Goal: Obtain resource: Obtain resource

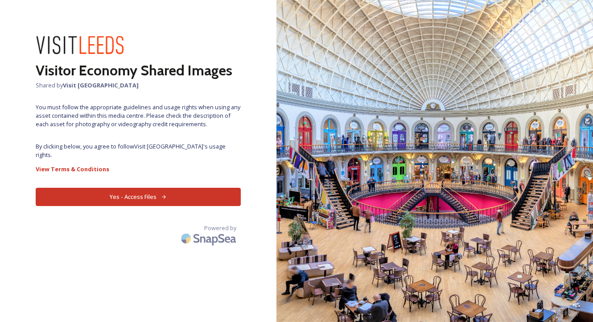
click at [140, 188] on button "Yes - Access Files" at bounding box center [138, 197] width 205 height 18
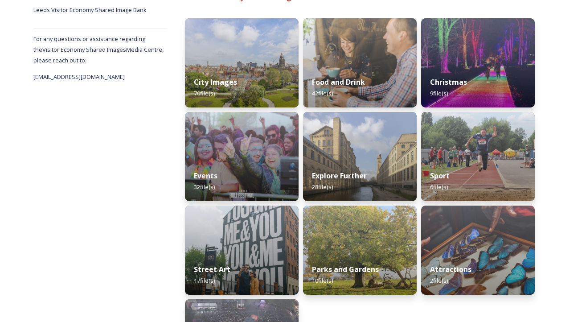
scroll to position [21, 0]
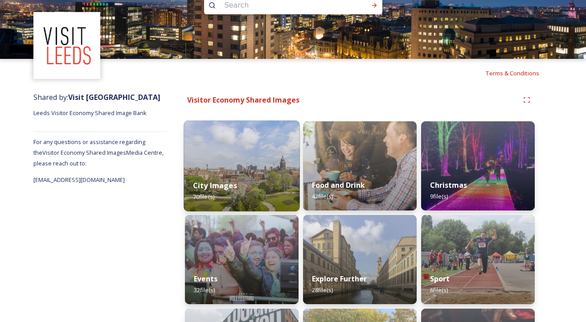
click at [228, 163] on img at bounding box center [242, 165] width 116 height 91
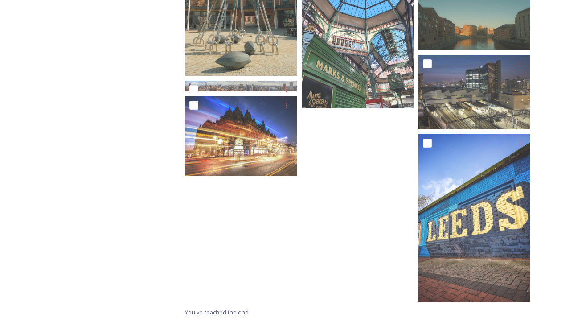
scroll to position [2025, 0]
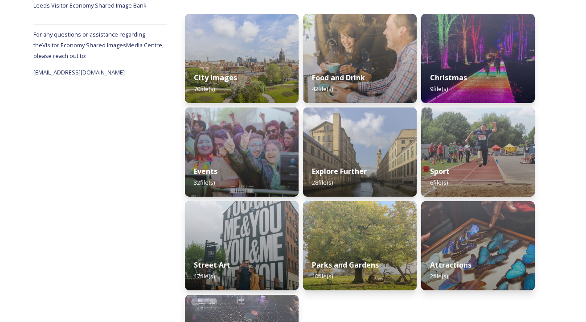
scroll to position [200, 0]
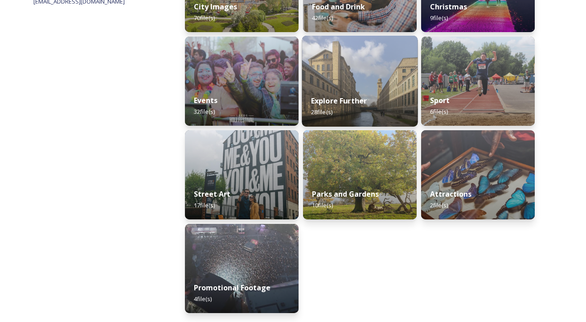
click at [335, 93] on div "Explore Further 28 file(s)" at bounding box center [360, 106] width 116 height 41
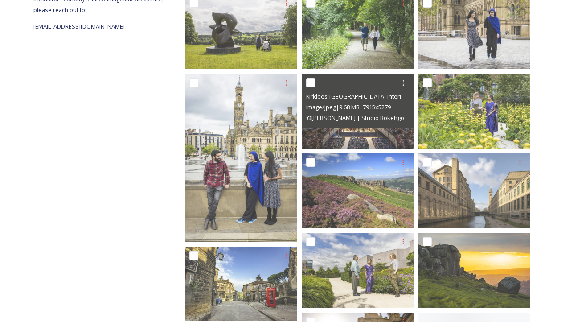
scroll to position [178, 0]
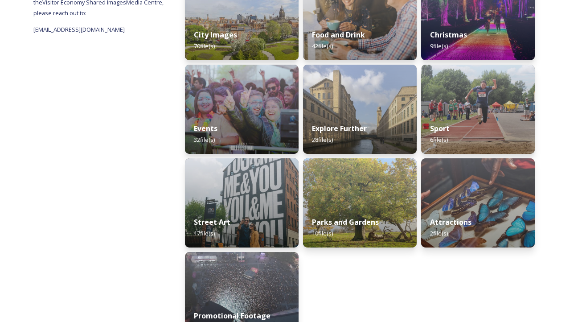
scroll to position [178, 0]
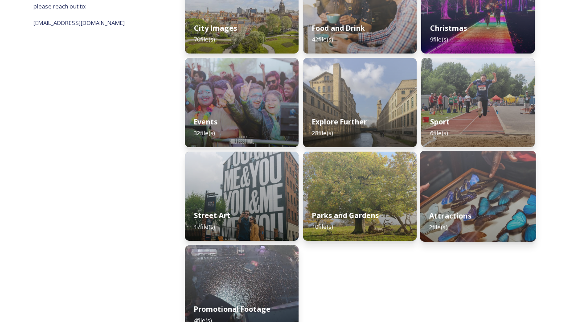
click at [501, 218] on div "Attractions 2 file(s)" at bounding box center [478, 221] width 116 height 41
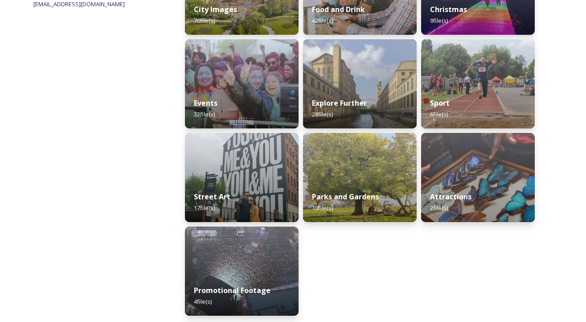
scroll to position [200, 0]
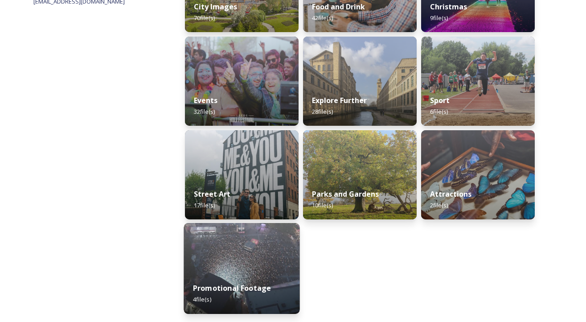
click at [235, 265] on img at bounding box center [242, 268] width 116 height 91
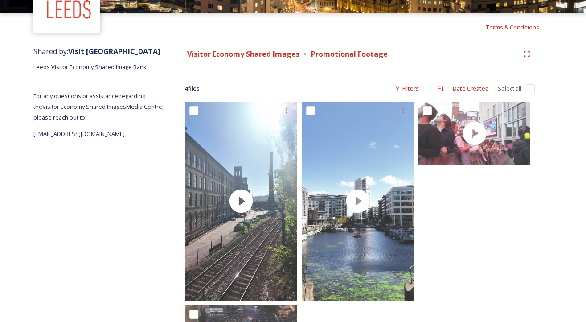
scroll to position [134, 0]
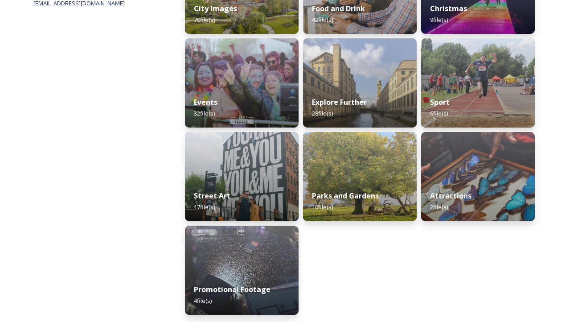
scroll to position [200, 0]
